Goal: Information Seeking & Learning: Learn about a topic

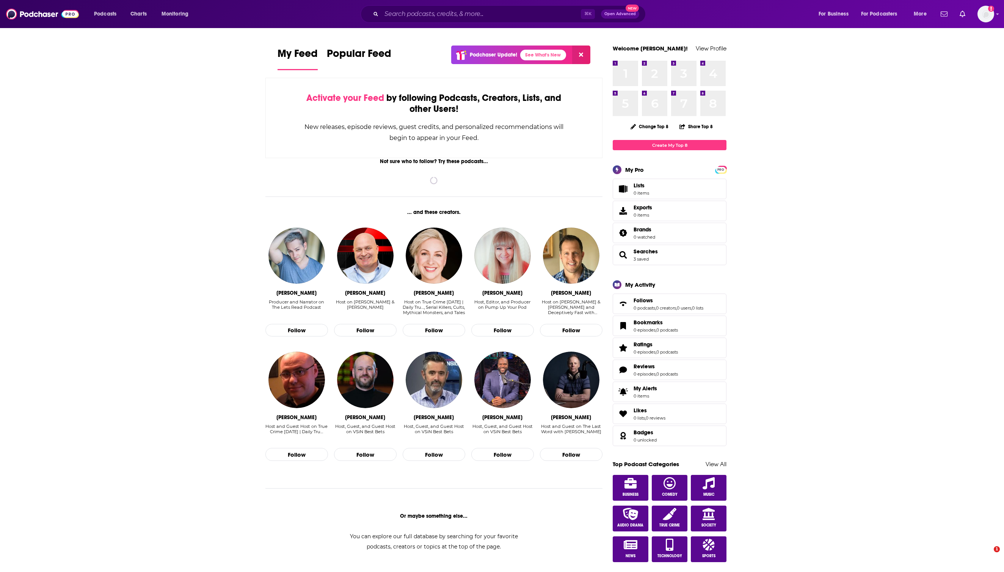
click at [482, 1] on div "Podcasts Charts Monitoring ⌘ K Open Advanced New For Business For Podcasters Mo…" at bounding box center [502, 14] width 1004 height 28
click at [482, 11] on input "Search podcasts, credits, & more..." at bounding box center [480, 14] width 199 height 12
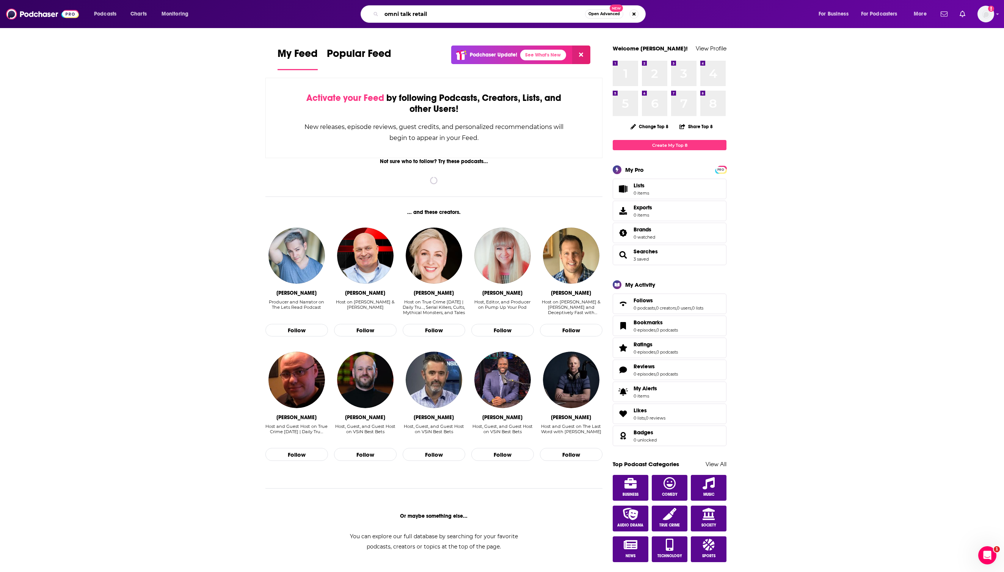
type input "omni talk retail"
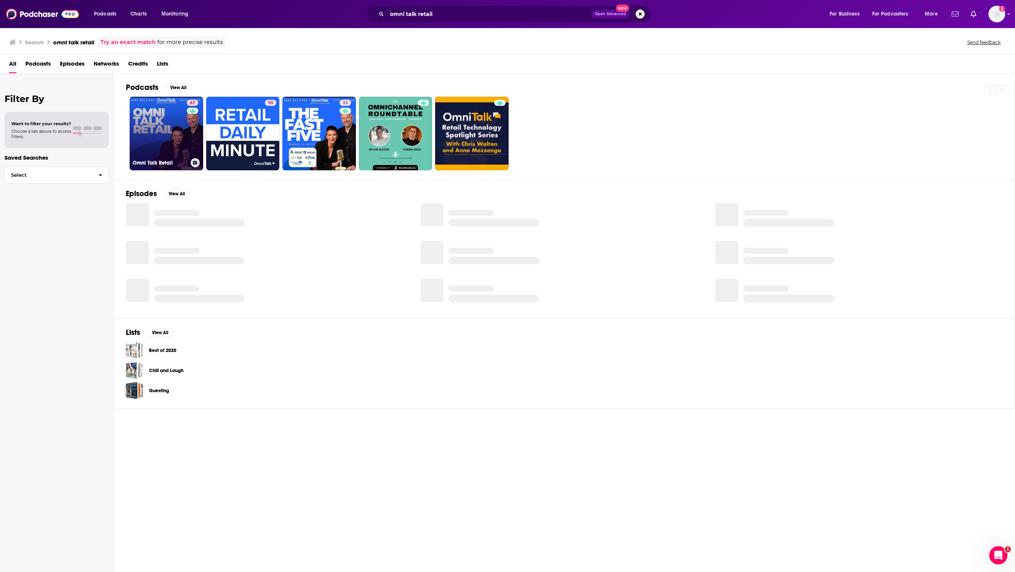
click at [154, 138] on link "67 Omni Talk Retail" at bounding box center [167, 134] width 74 height 74
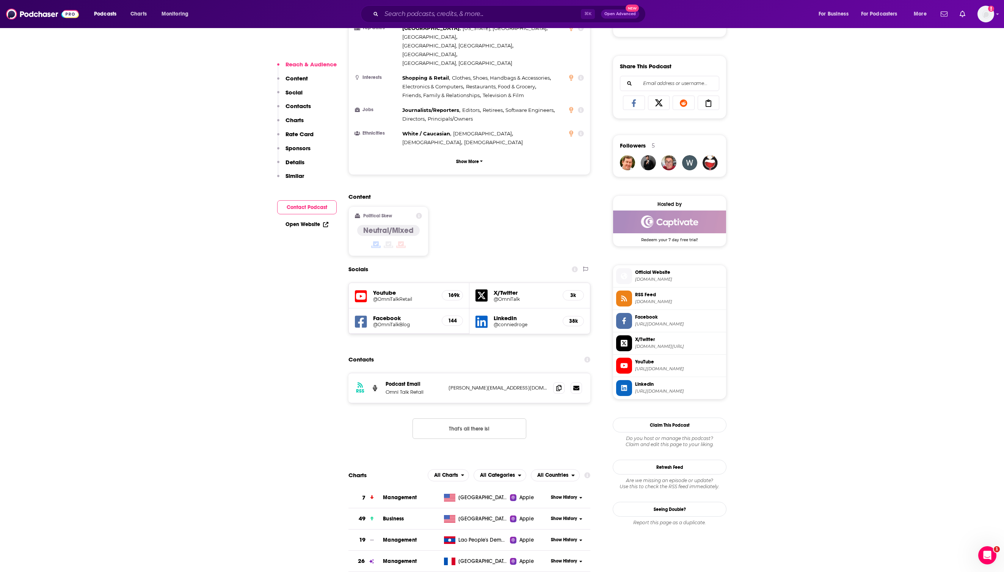
scroll to position [459, 0]
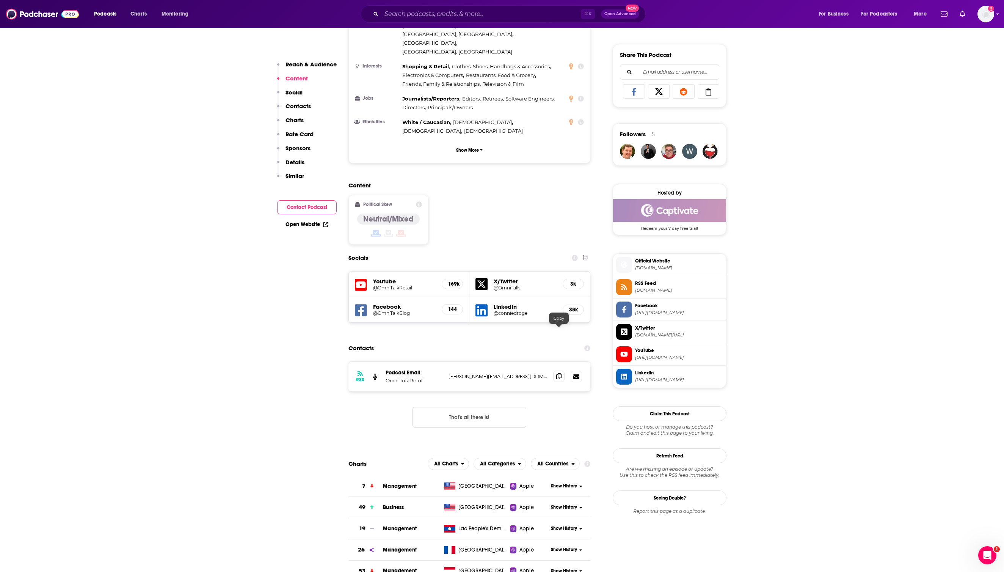
click at [559, 373] on icon at bounding box center [558, 376] width 5 height 6
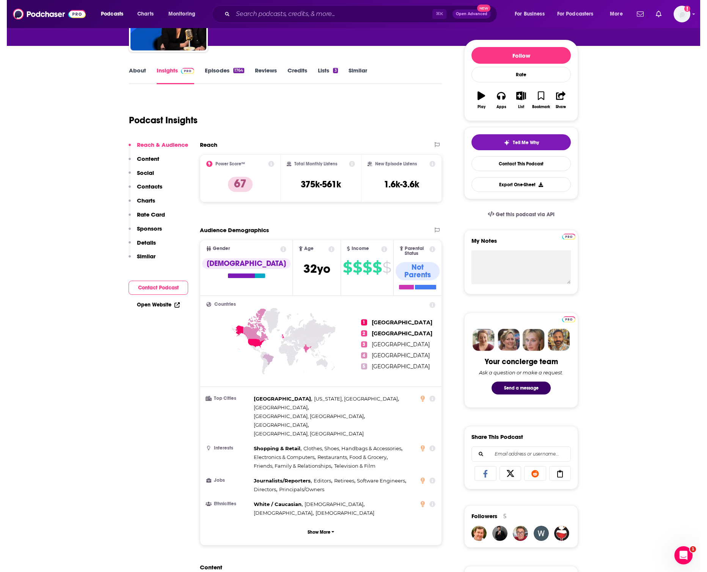
scroll to position [77, 0]
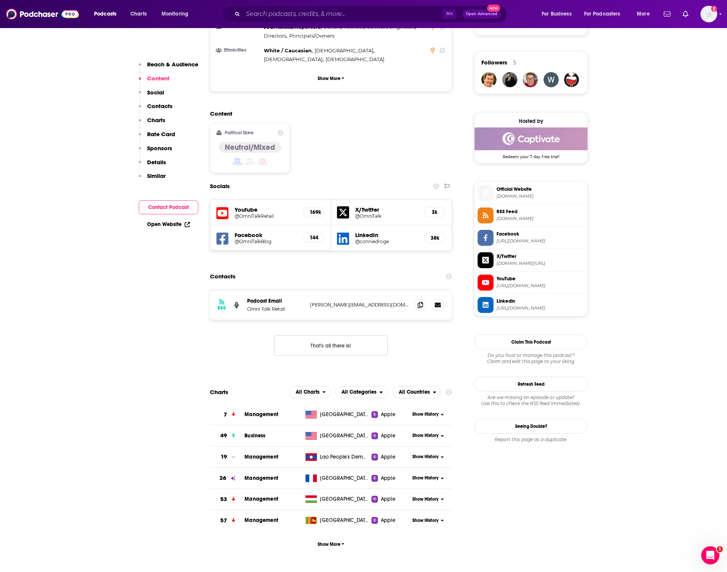
scroll to position [534, 0]
